Goal: Information Seeking & Learning: Learn about a topic

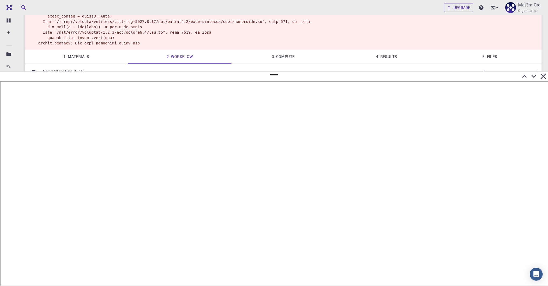
scroll to position [0, 1]
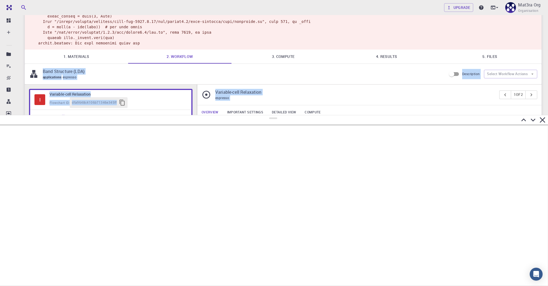
drag, startPoint x: 272, startPoint y: 75, endPoint x: 272, endPoint y: 112, distance: 36.6
click at [272, 115] on div at bounding box center [274, 200] width 548 height 171
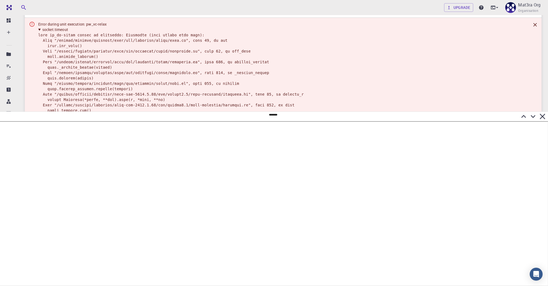
scroll to position [0, 0]
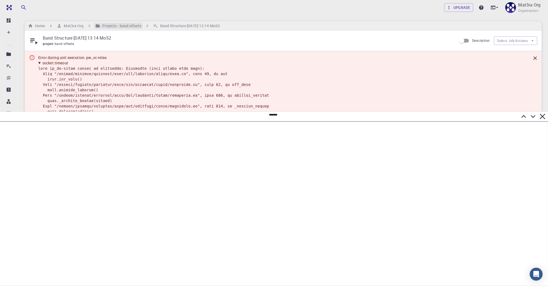
drag, startPoint x: 120, startPoint y: 26, endPoint x: 125, endPoint y: 28, distance: 5.1
click at [120, 26] on h6 "Projects - band offsets" at bounding box center [120, 26] width 41 height 6
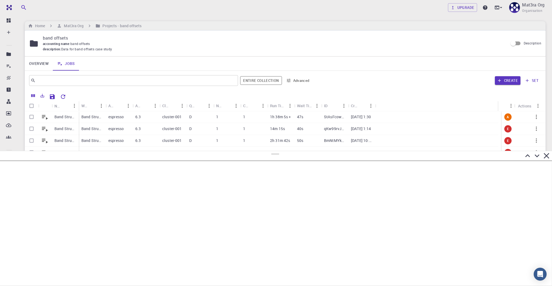
drag, startPoint x: 272, startPoint y: 115, endPoint x: 277, endPoint y: 152, distance: 37.1
click at [277, 152] on div at bounding box center [276, 218] width 552 height 135
click at [533, 116] on icon "button" at bounding box center [536, 117] width 6 height 6
click at [520, 138] on icon at bounding box center [521, 139] width 2 height 2
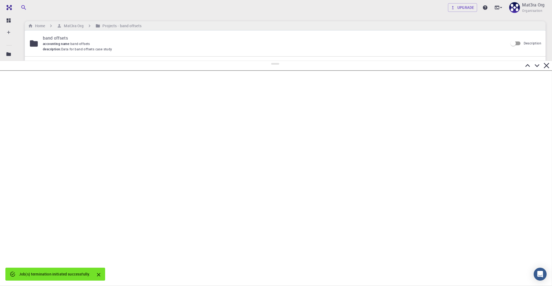
drag, startPoint x: 275, startPoint y: 155, endPoint x: 279, endPoint y: 60, distance: 94.6
click at [279, 61] on div at bounding box center [276, 173] width 552 height 225
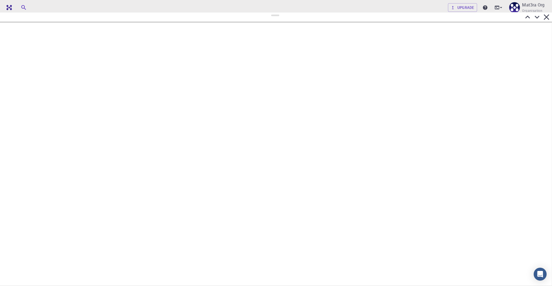
drag, startPoint x: 276, startPoint y: 63, endPoint x: 275, endPoint y: 10, distance: 53.4
click at [275, 12] on div at bounding box center [276, 149] width 552 height 274
click at [536, 16] on icon at bounding box center [536, 14] width 9 height 9
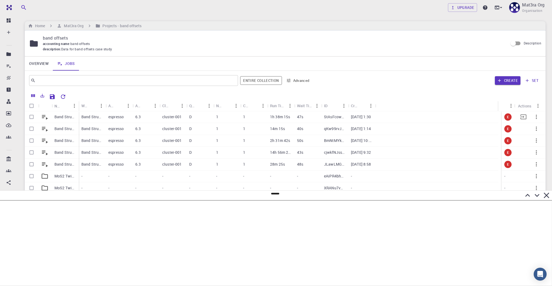
click at [71, 117] on p "Band Structure [DATE] 13:30 MoS2" at bounding box center [65, 116] width 22 height 5
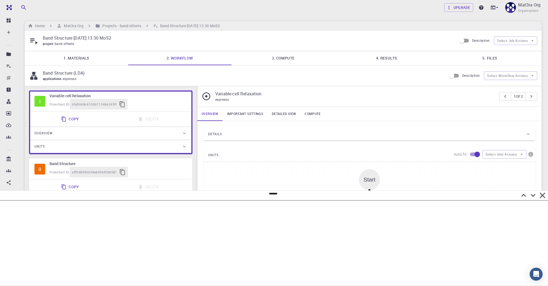
click at [166, 164] on h6 "Band Structure" at bounding box center [119, 164] width 138 height 6
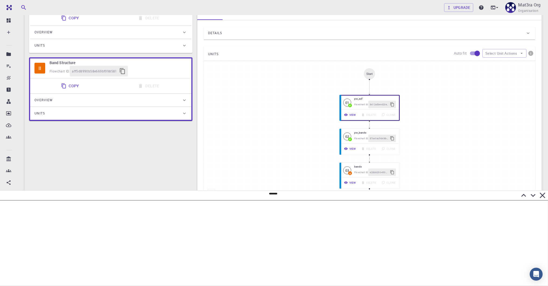
scroll to position [105, 0]
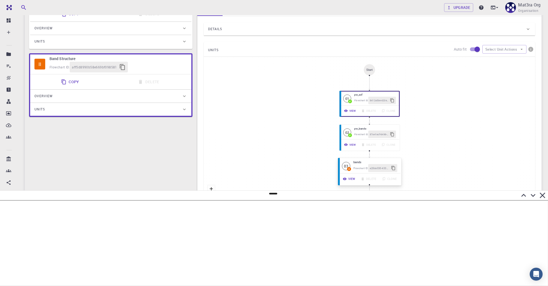
click at [354, 162] on h6 "bands" at bounding box center [376, 162] width 44 height 4
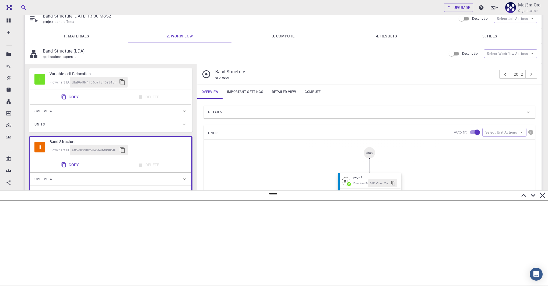
scroll to position [0, 0]
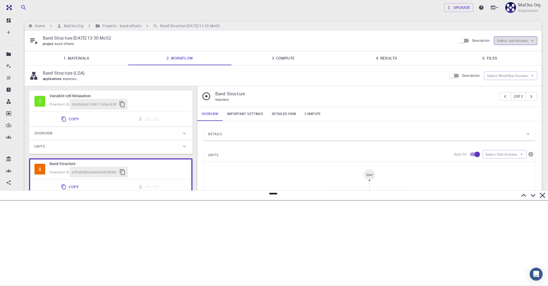
click at [508, 40] on button "Select Job Actions" at bounding box center [515, 40] width 43 height 9
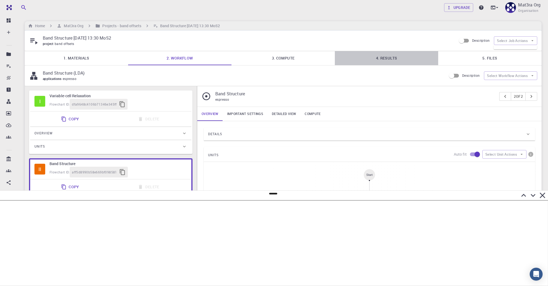
click at [401, 58] on link "4. Results" at bounding box center [386, 58] width 103 height 14
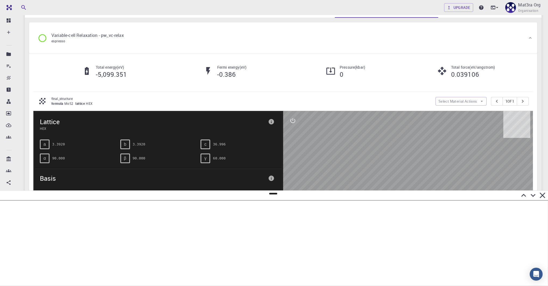
scroll to position [54, 0]
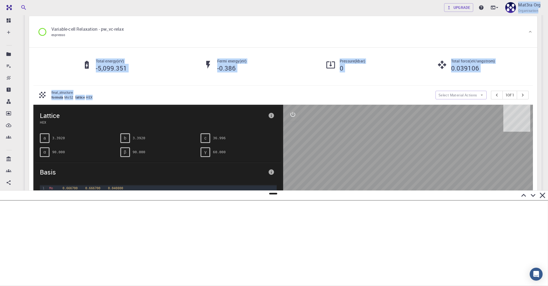
drag, startPoint x: 95, startPoint y: 95, endPoint x: 16, endPoint y: 95, distance: 79.7
click at [153, 86] on div "final_structure formula MoS2 lattice HEX Select Material Actions 1 of 1" at bounding box center [283, 95] width 500 height 19
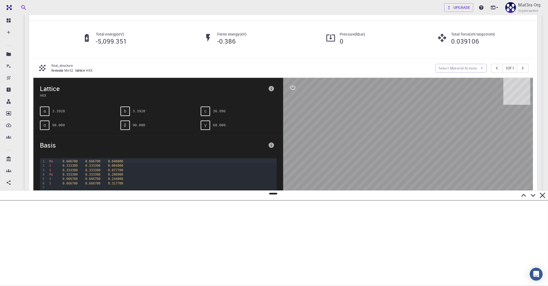
scroll to position [89, 0]
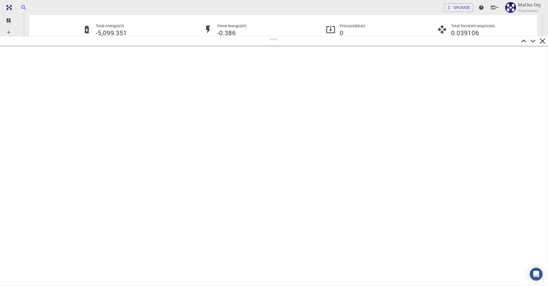
drag, startPoint x: 272, startPoint y: 194, endPoint x: 287, endPoint y: 33, distance: 161.8
click at [287, 36] on div at bounding box center [274, 161] width 548 height 250
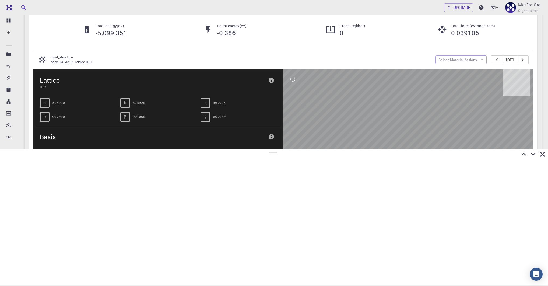
drag, startPoint x: 274, startPoint y: 35, endPoint x: 284, endPoint y: 149, distance: 114.1
click at [284, 150] on div at bounding box center [274, 217] width 548 height 137
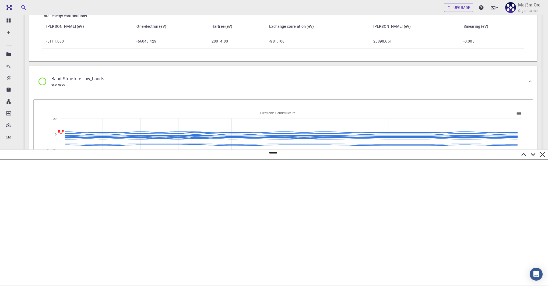
scroll to position [623, 0]
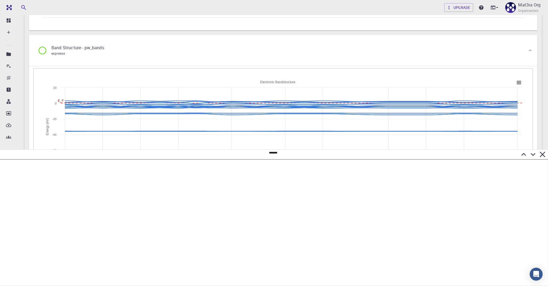
click at [534, 157] on icon at bounding box center [533, 154] width 9 height 9
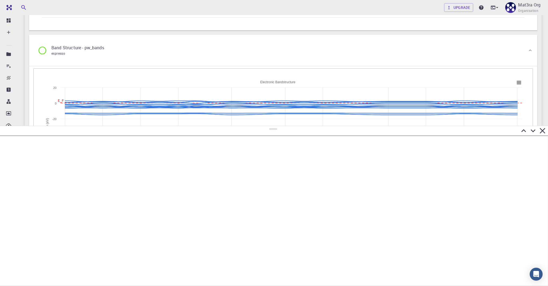
drag, startPoint x: 275, startPoint y: 193, endPoint x: 287, endPoint y: 126, distance: 68.2
click at [287, 126] on div at bounding box center [274, 206] width 548 height 160
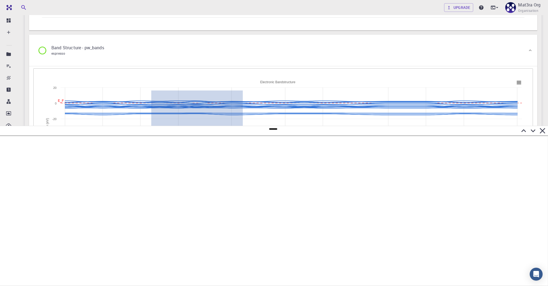
drag, startPoint x: 151, startPoint y: 90, endPoint x: 260, endPoint y: 127, distance: 115.1
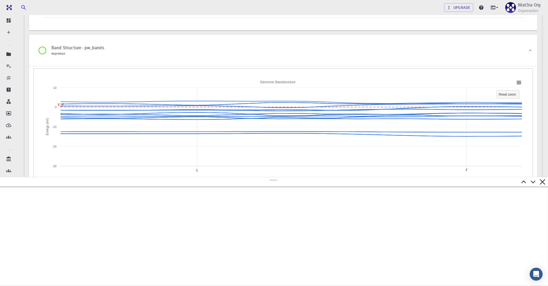
drag, startPoint x: 274, startPoint y: 129, endPoint x: 281, endPoint y: 173, distance: 44.5
click at [282, 177] on div at bounding box center [274, 231] width 548 height 109
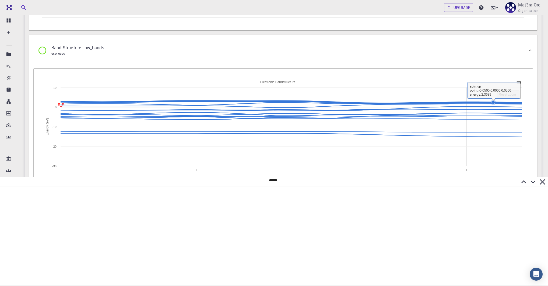
click at [502, 93] on tspan "Reset zoom" at bounding box center [507, 95] width 17 height 4
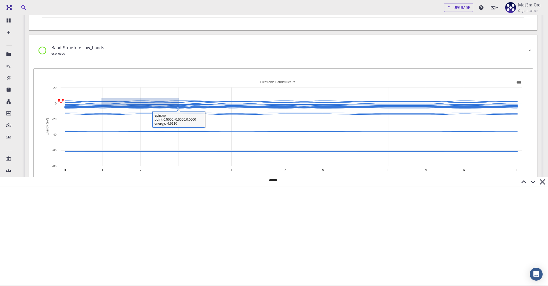
drag, startPoint x: 102, startPoint y: 98, endPoint x: 179, endPoint y: 107, distance: 77.9
click at [179, 107] on g at bounding box center [291, 126] width 458 height 53
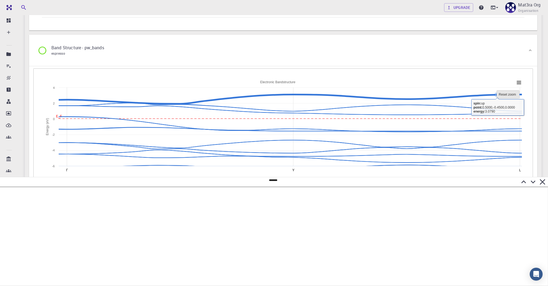
click at [508, 93] on tspan "Reset zoom" at bounding box center [507, 95] width 17 height 4
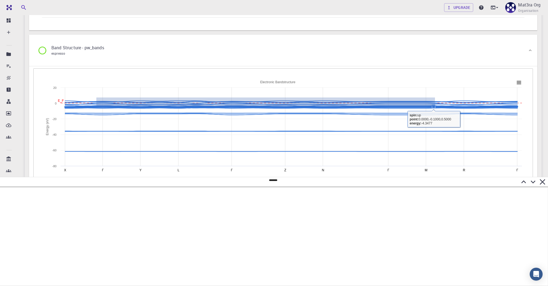
drag, startPoint x: 96, startPoint y: 97, endPoint x: 435, endPoint y: 106, distance: 339.0
click at [435, 106] on icon "Created with Highcharts 6.2.0 L E_F Г Y X Г Z N Г M R Г Path in reciprocal spac…" at bounding box center [283, 131] width 483 height 108
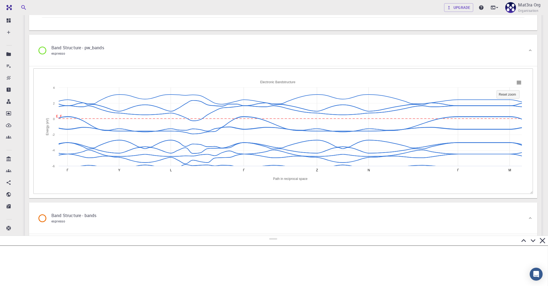
drag, startPoint x: 272, startPoint y: 180, endPoint x: 266, endPoint y: 234, distance: 54.3
click at [266, 236] on div at bounding box center [274, 261] width 548 height 50
click at [297, 207] on div "Band Structure - bands espresso" at bounding box center [283, 218] width 509 height 31
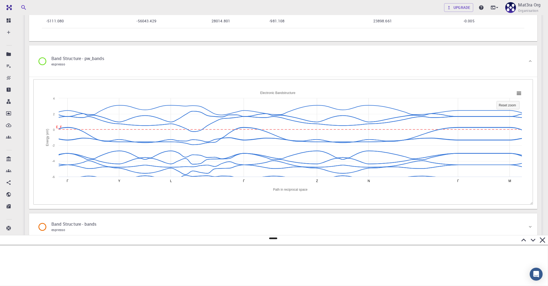
scroll to position [612, 0]
click at [289, 225] on div "Band Structure - bands espresso" at bounding box center [280, 227] width 495 height 20
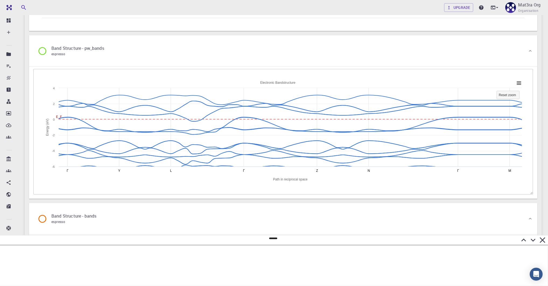
scroll to position [623, 0]
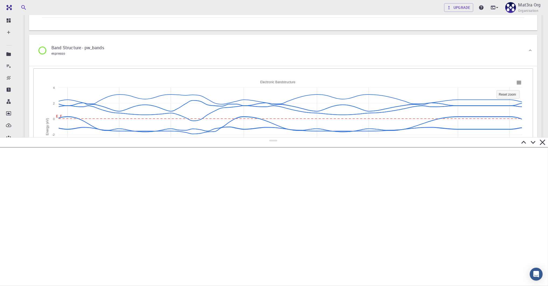
drag, startPoint x: 270, startPoint y: 239, endPoint x: 270, endPoint y: 138, distance: 100.8
click at [270, 138] on div at bounding box center [274, 211] width 548 height 149
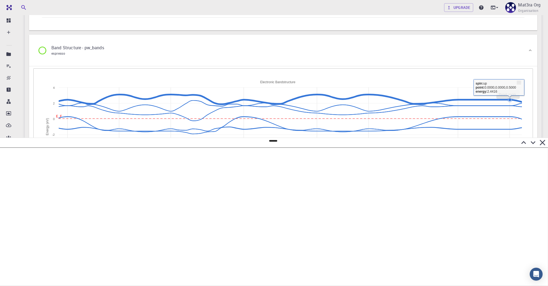
click at [511, 93] on tspan "Reset zoom" at bounding box center [507, 95] width 17 height 4
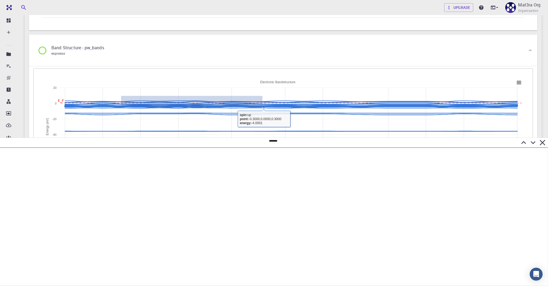
drag, startPoint x: 121, startPoint y: 95, endPoint x: 263, endPoint y: 105, distance: 142.0
click at [263, 105] on icon "Created with Highcharts 6.2.0 L E_F Г Y Г Z N Г M X R Г Path in reciprocal spac…" at bounding box center [283, 131] width 483 height 108
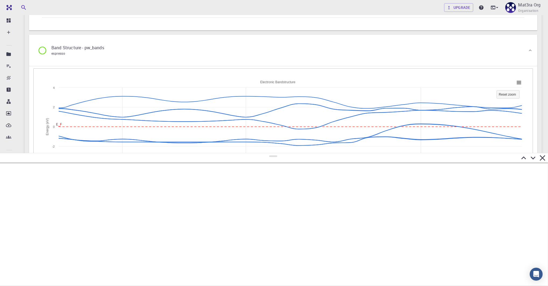
drag, startPoint x: 274, startPoint y: 141, endPoint x: 280, endPoint y: 153, distance: 13.3
click at [280, 153] on div at bounding box center [274, 219] width 548 height 133
